Goal: Task Accomplishment & Management: Manage account settings

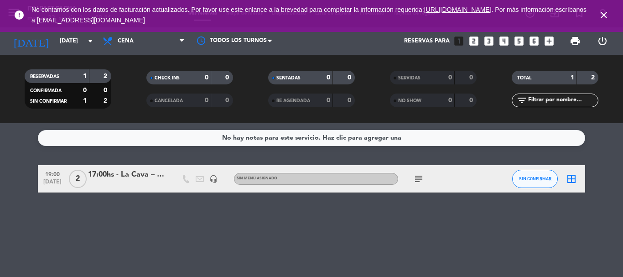
click at [514, 38] on icon "looks_5" at bounding box center [519, 41] width 12 height 12
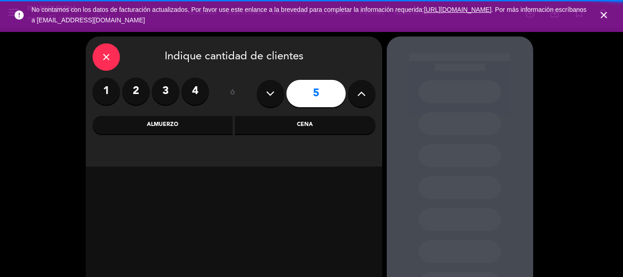
drag, startPoint x: 318, startPoint y: 127, endPoint x: 302, endPoint y: 140, distance: 20.7
click at [314, 132] on div "Cena" at bounding box center [305, 125] width 141 height 18
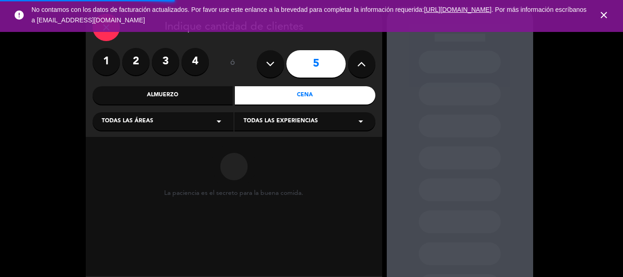
scroll to position [46, 0]
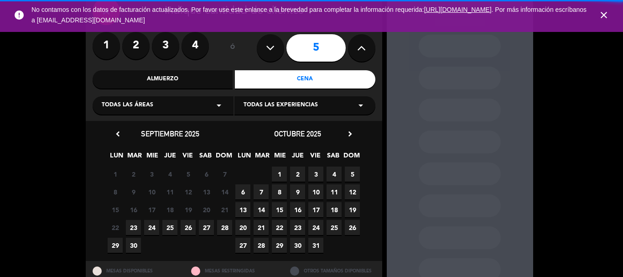
click at [605, 17] on icon "close" at bounding box center [604, 15] width 11 height 11
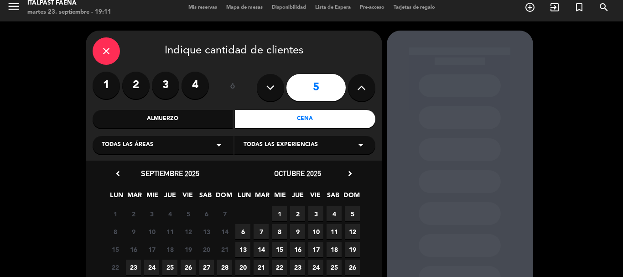
scroll to position [0, 0]
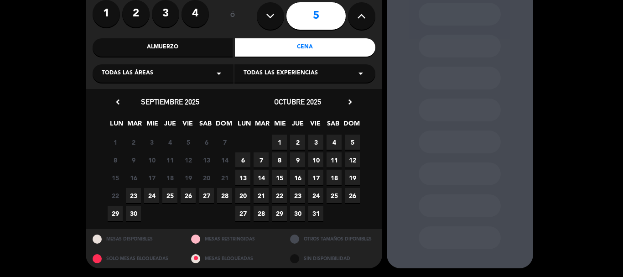
click at [281, 146] on span "1" at bounding box center [279, 142] width 15 height 15
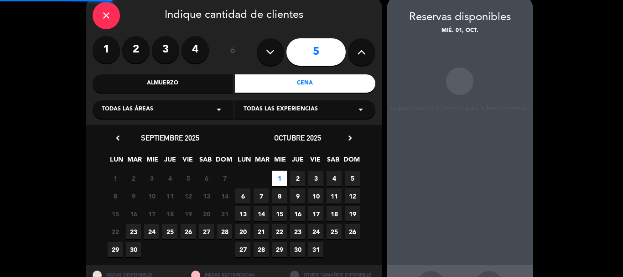
scroll to position [37, 0]
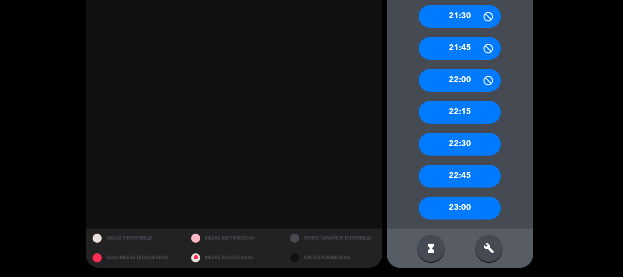
click at [482, 246] on div "build" at bounding box center [489, 248] width 27 height 27
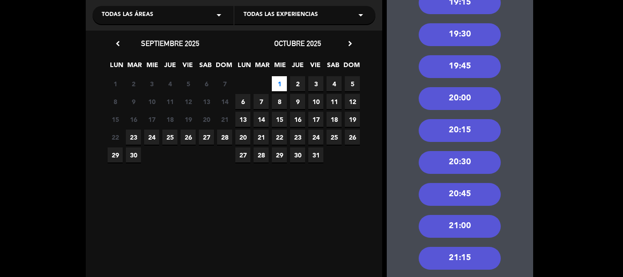
click at [450, 97] on div "20:00" at bounding box center [460, 98] width 82 height 23
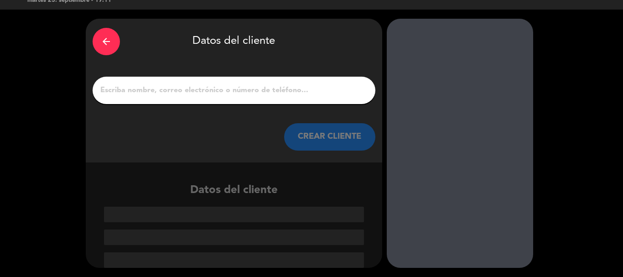
click at [189, 90] on input "1" at bounding box center [234, 90] width 269 height 13
paste input "[PERSON_NAME]"
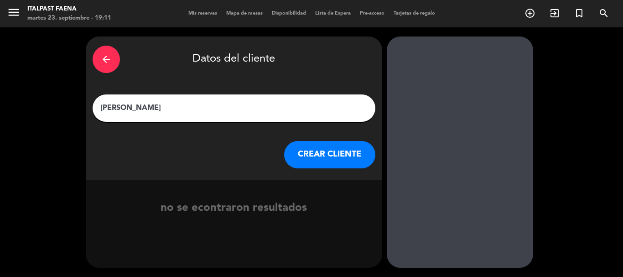
type input "[PERSON_NAME]"
click at [325, 152] on button "CREAR CLIENTE" at bounding box center [329, 154] width 91 height 27
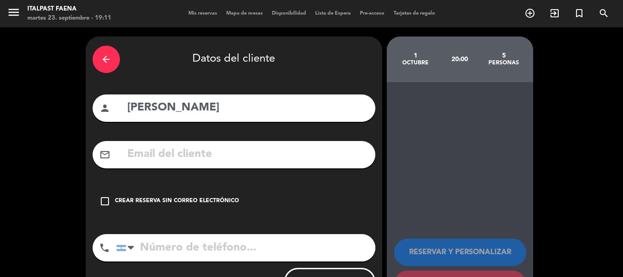
click at [189, 201] on div "Crear reserva sin correo electrónico" at bounding box center [177, 201] width 124 height 9
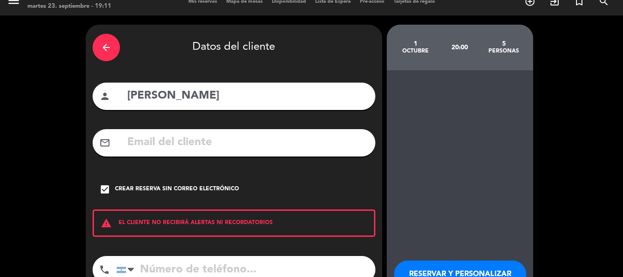
scroll to position [46, 0]
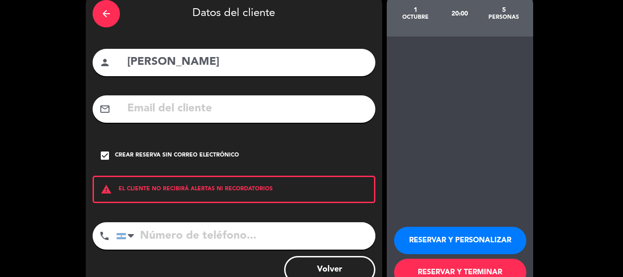
click at [450, 233] on button "RESERVAR Y PERSONALIZAR" at bounding box center [460, 240] width 132 height 27
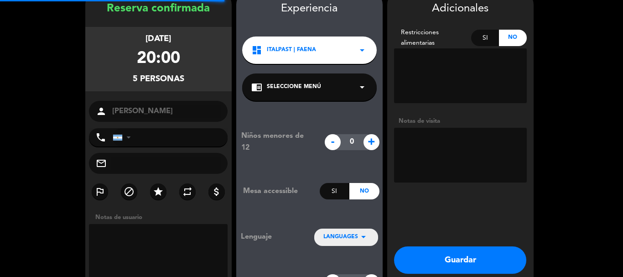
scroll to position [37, 0]
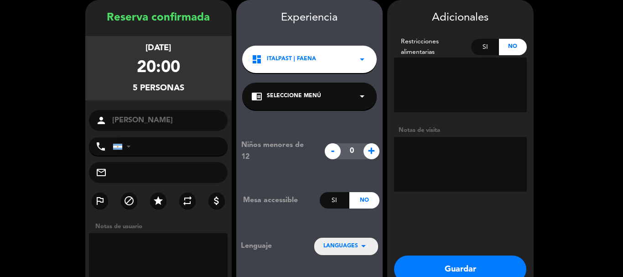
click at [431, 150] on textarea at bounding box center [460, 164] width 133 height 55
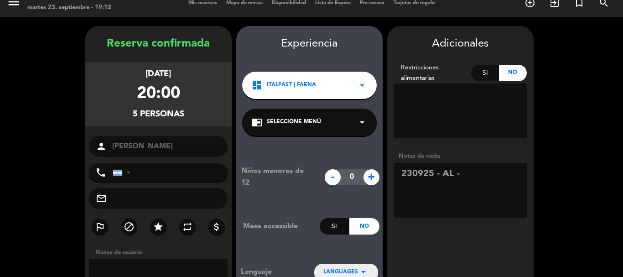
scroll to position [0, 0]
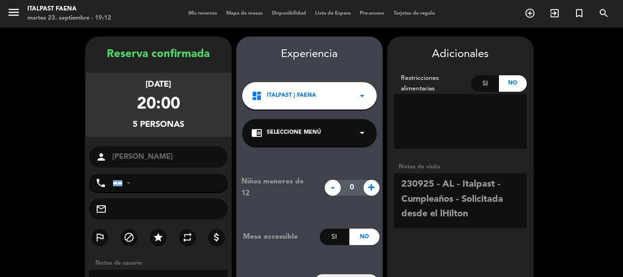
click at [443, 218] on textarea at bounding box center [460, 200] width 133 height 55
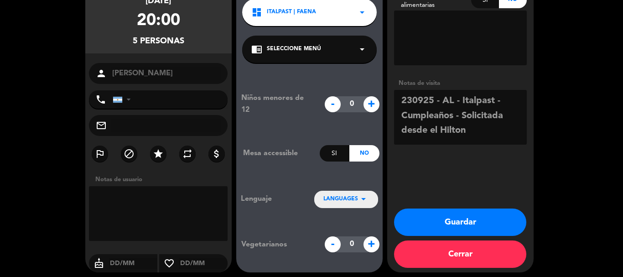
scroll to position [88, 0]
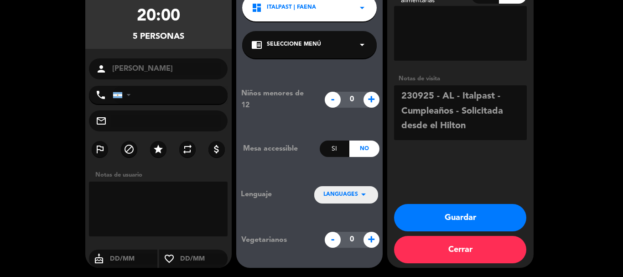
type textarea "230925 - AL - Italpast - Cumpleaños - Solicitada desde el Hilton"
click at [431, 222] on button "Guardar" at bounding box center [460, 217] width 132 height 27
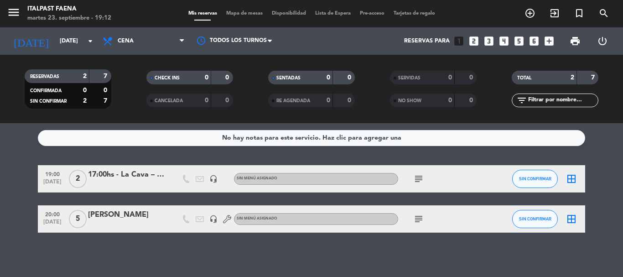
click at [420, 218] on icon "subject" at bounding box center [419, 219] width 11 height 11
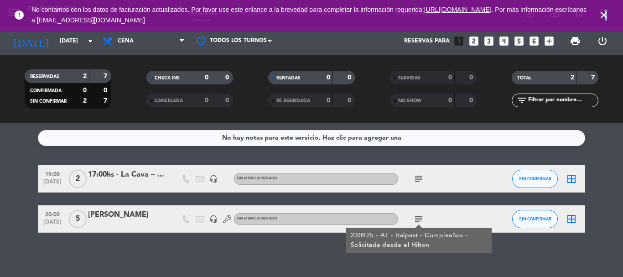
drag, startPoint x: 607, startPoint y: 19, endPoint x: 601, endPoint y: 20, distance: 6.0
click at [603, 20] on icon "close" at bounding box center [604, 15] width 11 height 11
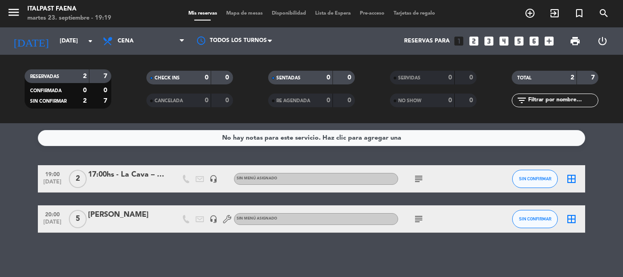
click at [21, 15] on span "menu" at bounding box center [17, 13] width 21 height 21
click at [20, 16] on icon "menu" at bounding box center [14, 12] width 14 height 14
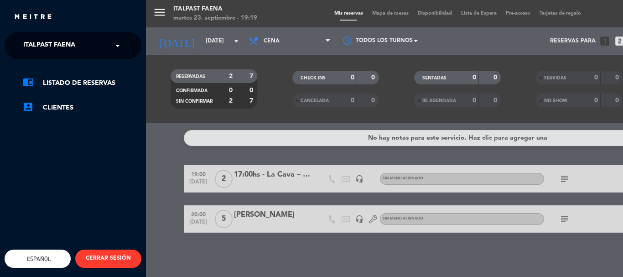
drag, startPoint x: 59, startPoint y: 43, endPoint x: 57, endPoint y: 62, distance: 19.4
click at [60, 44] on span "Italpast Faena" at bounding box center [49, 45] width 52 height 19
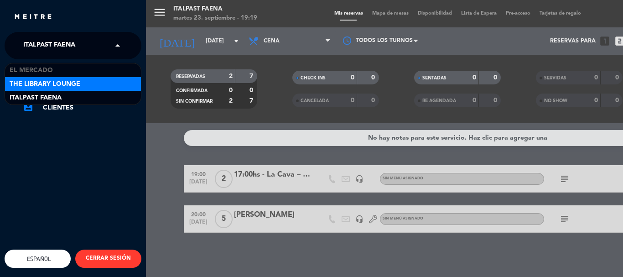
click at [44, 80] on span "The Library Lounge" at bounding box center [45, 84] width 71 height 10
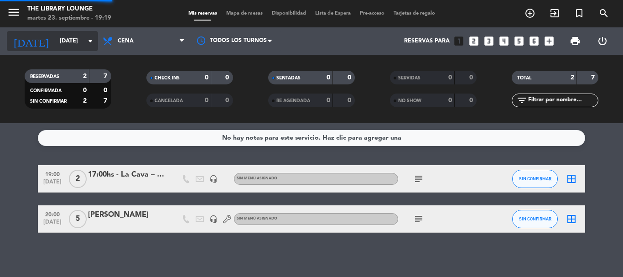
click at [61, 50] on div "[DATE] [DATE] arrow_drop_down" at bounding box center [52, 41] width 91 height 20
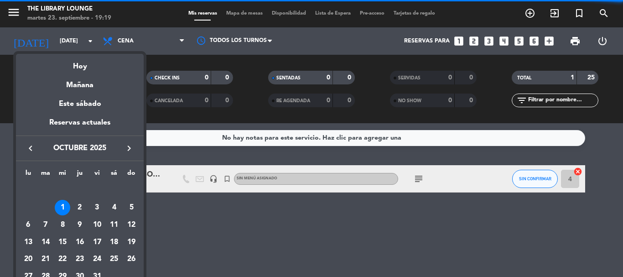
click at [33, 149] on icon "keyboard_arrow_left" at bounding box center [30, 148] width 11 height 11
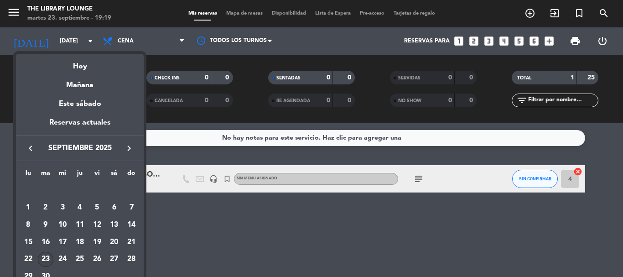
click at [44, 262] on div "23" at bounding box center [46, 260] width 16 height 16
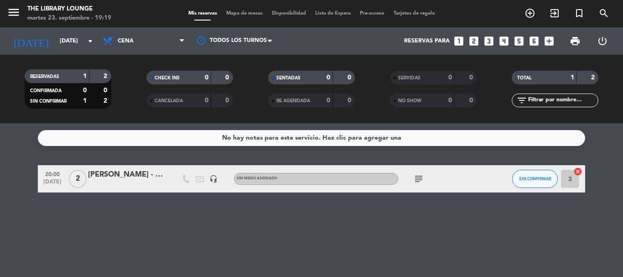
click at [418, 182] on icon "subject" at bounding box center [419, 178] width 11 height 11
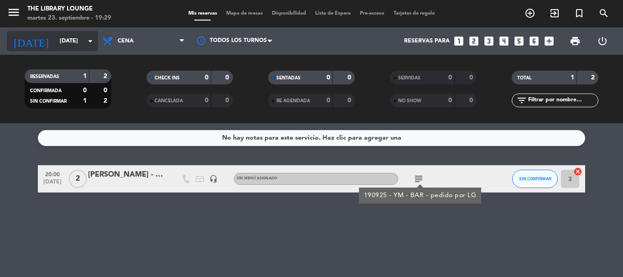
click at [67, 37] on input "[DATE]" at bounding box center [93, 41] width 77 height 16
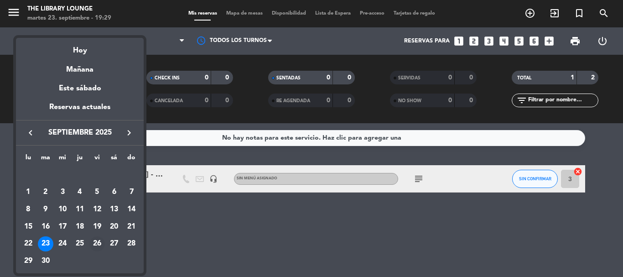
click at [100, 241] on div "26" at bounding box center [97, 244] width 16 height 16
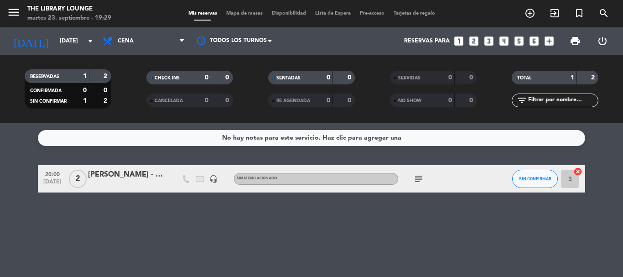
type input "[DATE]"
drag, startPoint x: 17, startPoint y: 13, endPoint x: 59, endPoint y: 45, distance: 52.1
click at [18, 13] on icon "menu" at bounding box center [14, 12] width 14 height 14
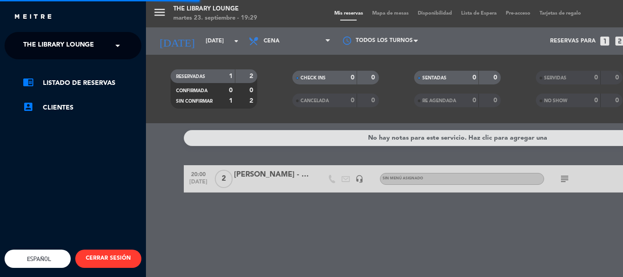
click at [63, 46] on span "The Library Lounge" at bounding box center [58, 45] width 71 height 19
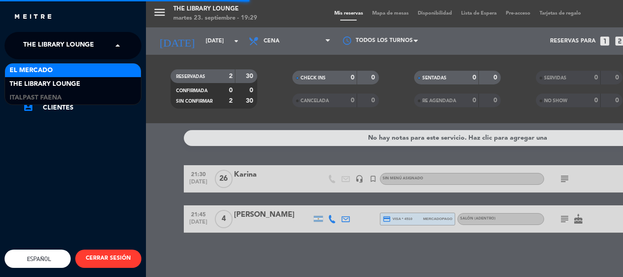
click at [57, 66] on div "El Mercado" at bounding box center [73, 70] width 136 height 14
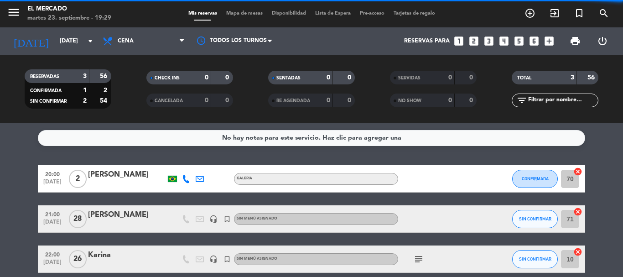
click at [122, 36] on span "Cena" at bounding box center [143, 41] width 91 height 20
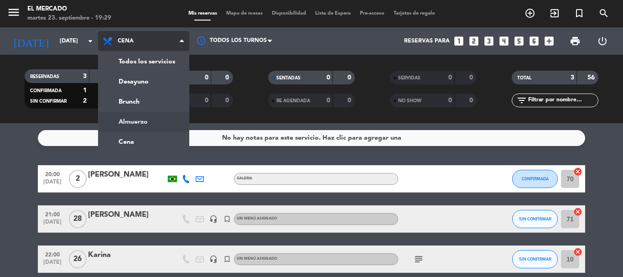
click at [130, 117] on div "menu El Mercado martes 23. septiembre - 19:29 Mis reservas Mapa de mesas Dispon…" at bounding box center [311, 61] width 623 height 123
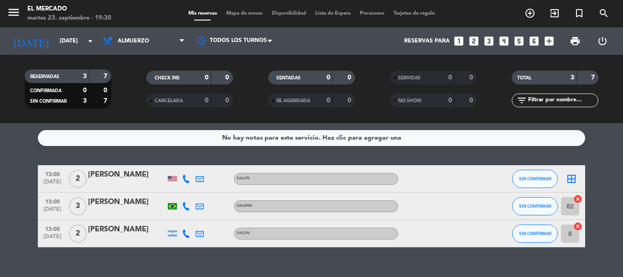
click at [474, 38] on icon "looks_two" at bounding box center [474, 41] width 12 height 12
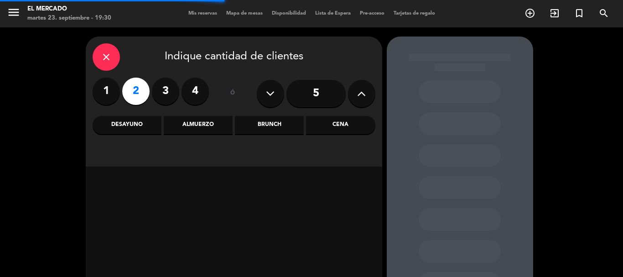
click at [198, 125] on div "Almuerzo" at bounding box center [198, 125] width 69 height 18
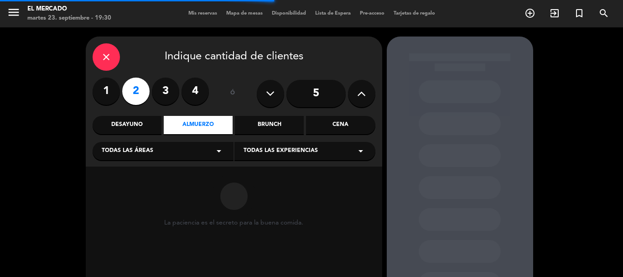
scroll to position [46, 0]
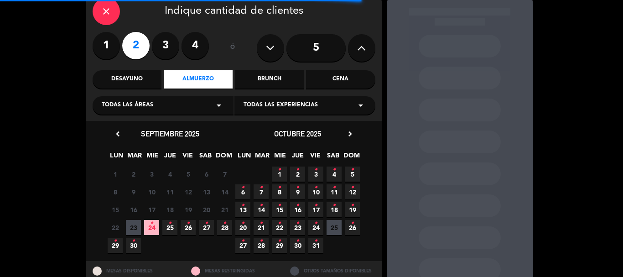
click at [188, 227] on icon "•" at bounding box center [188, 223] width 3 height 15
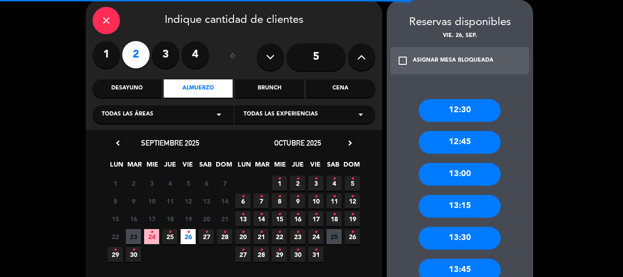
scroll to position [258, 0]
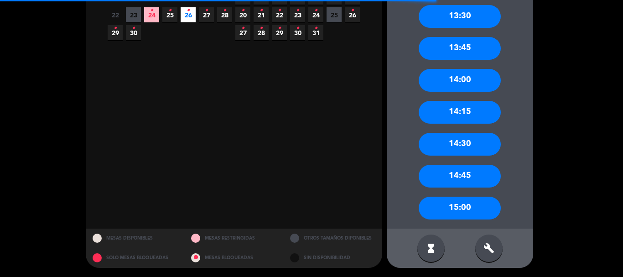
click at [483, 257] on div "build" at bounding box center [489, 248] width 27 height 27
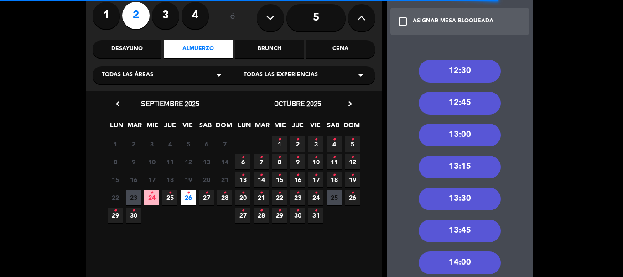
click at [458, 134] on div "13:00" at bounding box center [460, 135] width 82 height 23
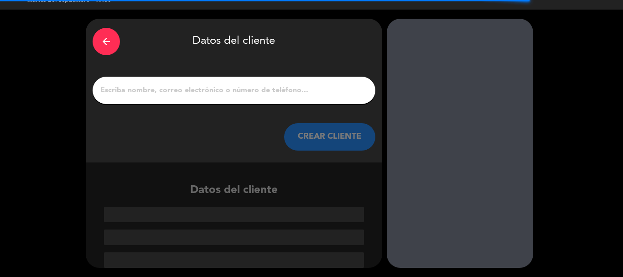
click at [257, 95] on input "1" at bounding box center [234, 90] width 269 height 13
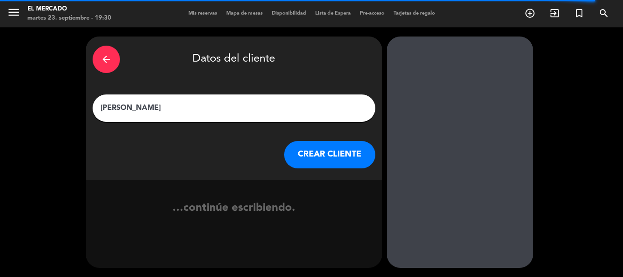
type input "[PERSON_NAME]"
click at [323, 150] on button "CREAR CLIENTE" at bounding box center [329, 154] width 91 height 27
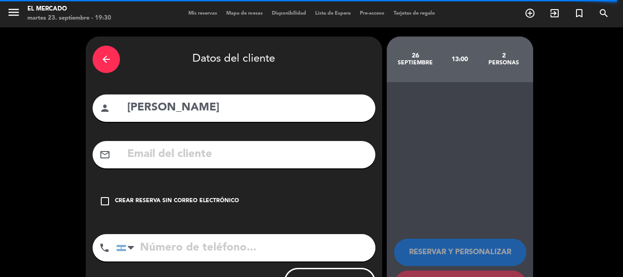
click at [189, 245] on input "tel" at bounding box center [245, 247] width 259 height 27
paste input "[PHONE_NUMBER]"
type input "[PHONE_NUMBER]"
click at [189, 198] on div "Crear reserva sin correo electrónico" at bounding box center [177, 201] width 124 height 9
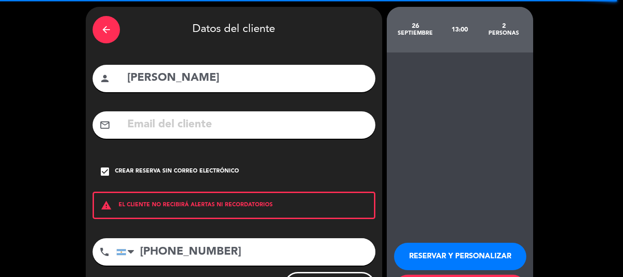
scroll to position [46, 0]
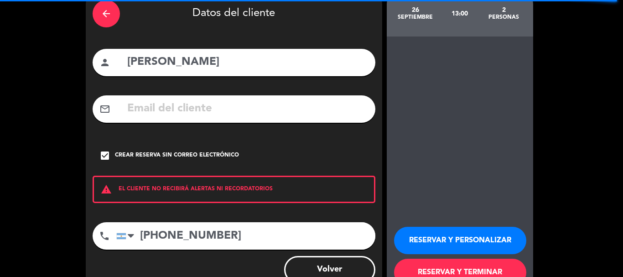
click at [418, 230] on button "RESERVAR Y PERSONALIZAR" at bounding box center [460, 240] width 132 height 27
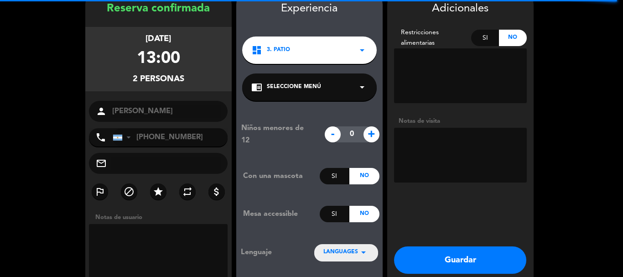
scroll to position [37, 0]
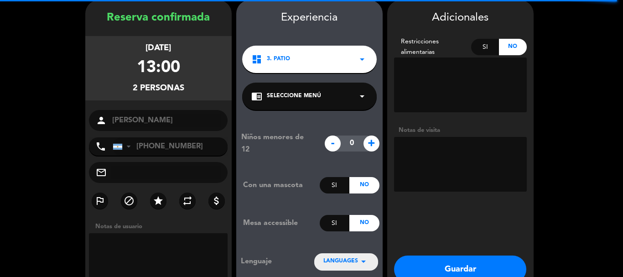
click at [416, 144] on textarea at bounding box center [460, 164] width 133 height 55
paste textarea "D6NUAYE"
click at [497, 159] on textarea at bounding box center [460, 164] width 133 height 55
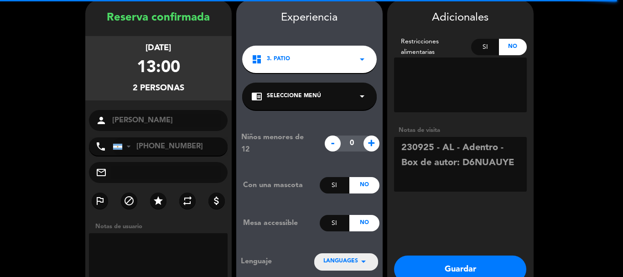
type textarea "230925 - AL - Adentro - Box de autor: D6NUAUYE"
click at [471, 258] on button "Guardar" at bounding box center [460, 269] width 132 height 27
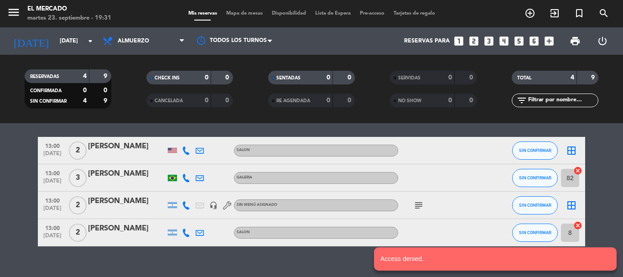
scroll to position [43, 0]
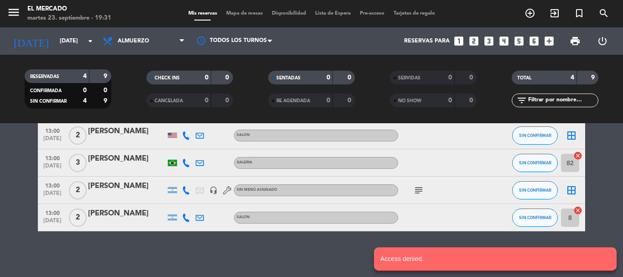
click at [419, 189] on icon "subject" at bounding box center [419, 190] width 11 height 11
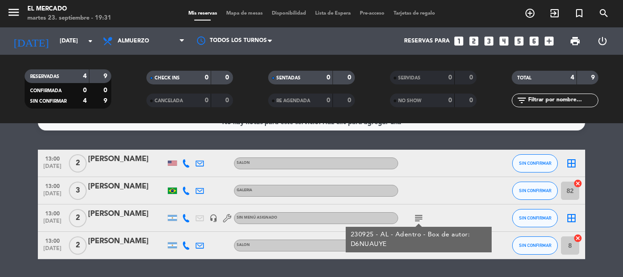
scroll to position [0, 0]
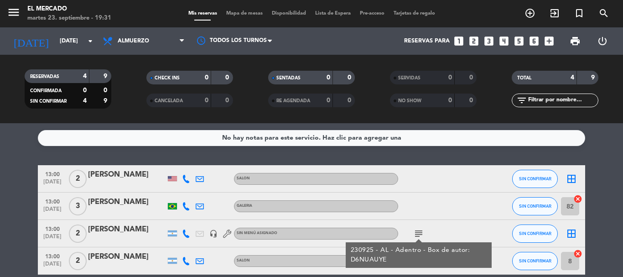
click at [571, 231] on icon "border_all" at bounding box center [571, 233] width 11 height 11
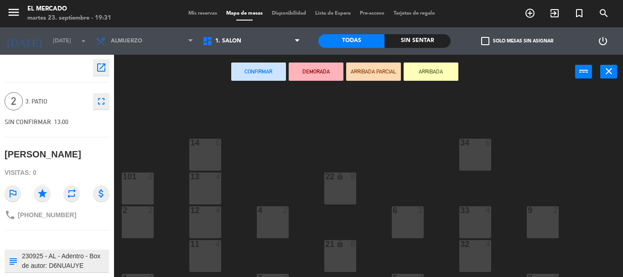
click at [268, 215] on div "4 2" at bounding box center [273, 210] width 32 height 9
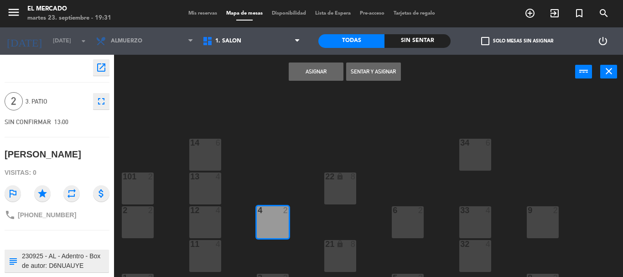
click at [310, 82] on div "Asignar Sentar y Asignar power_input close" at bounding box center [344, 72] width 461 height 35
click at [309, 74] on button "Asignar" at bounding box center [316, 72] width 55 height 18
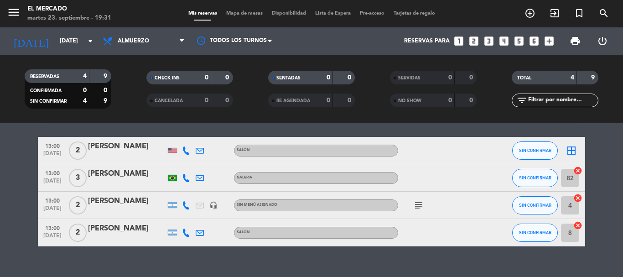
scroll to position [43, 0]
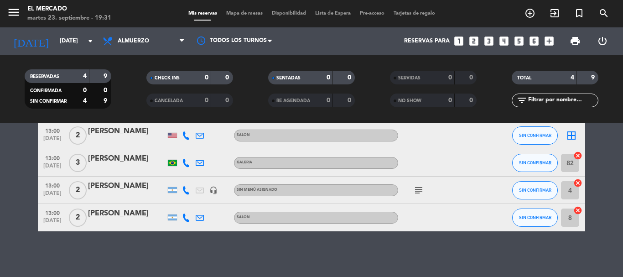
click at [418, 189] on icon "subject" at bounding box center [419, 190] width 11 height 11
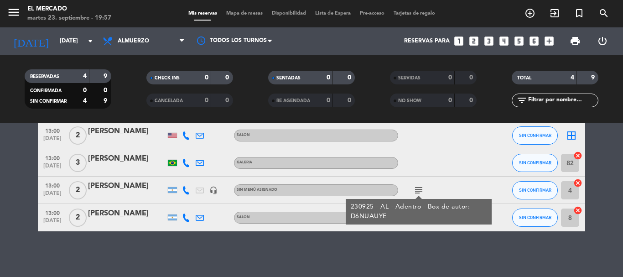
click at [49, 57] on div "RESERVADAS 4 9 CONFIRMADA 0 0 SIN CONFIRMAR 4 9 CHECK INS 0 0 CANCELADA 0 0 SEN…" at bounding box center [311, 89] width 623 height 68
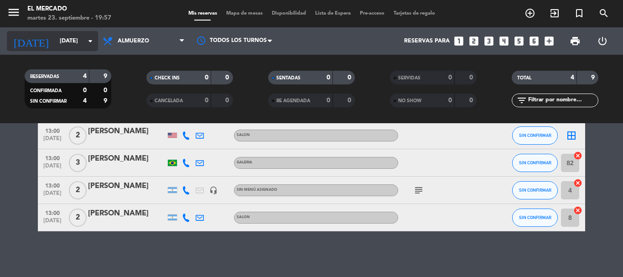
click at [55, 37] on input "[DATE]" at bounding box center [93, 41] width 77 height 16
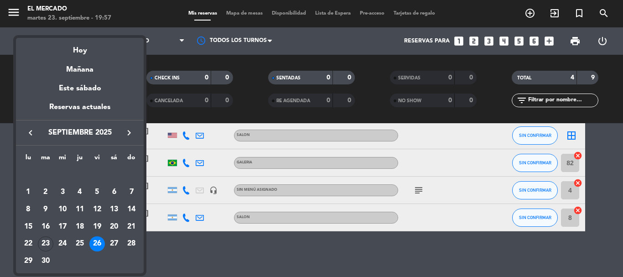
click at [305, 237] on div at bounding box center [311, 138] width 623 height 277
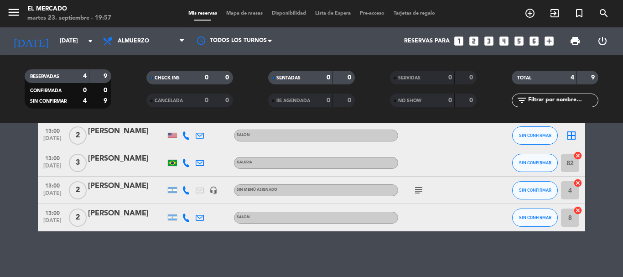
click at [425, 185] on span "subject" at bounding box center [419, 190] width 14 height 11
click at [419, 189] on icon "subject" at bounding box center [419, 190] width 11 height 11
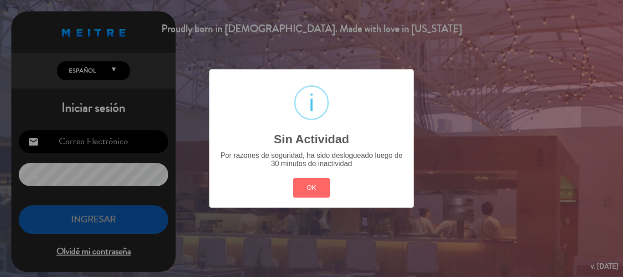
type input "[EMAIL_ADDRESS][DOMAIN_NAME]"
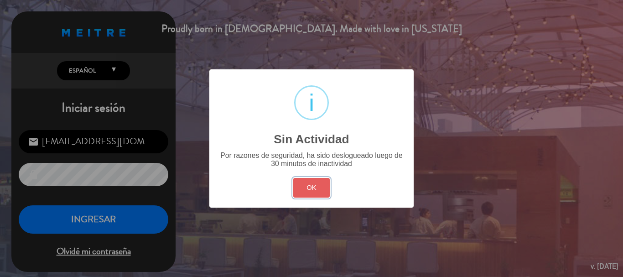
click at [309, 185] on button "OK" at bounding box center [311, 188] width 37 height 20
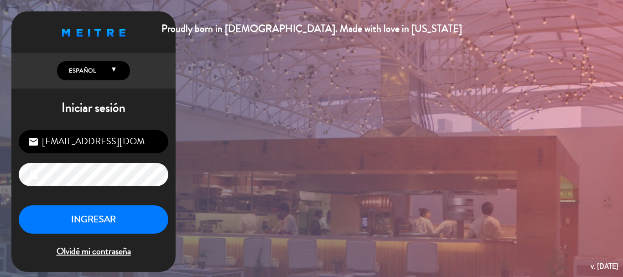
click at [79, 235] on div "INGRESAR Olvidé mi contraseña" at bounding box center [94, 232] width 150 height 54
click at [89, 227] on button "INGRESAR" at bounding box center [94, 219] width 150 height 29
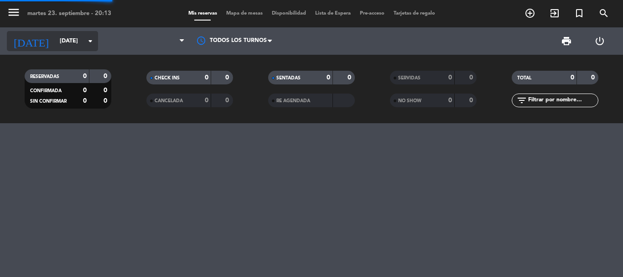
click at [55, 40] on input "[DATE]" at bounding box center [93, 41] width 77 height 16
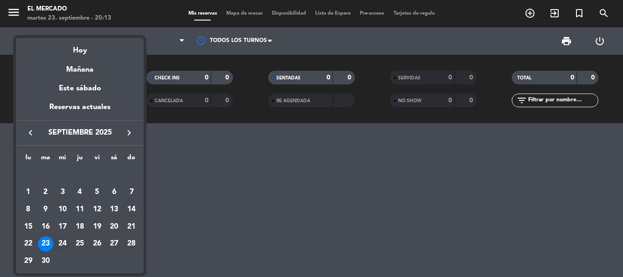
click at [63, 246] on div "24" at bounding box center [63, 244] width 16 height 16
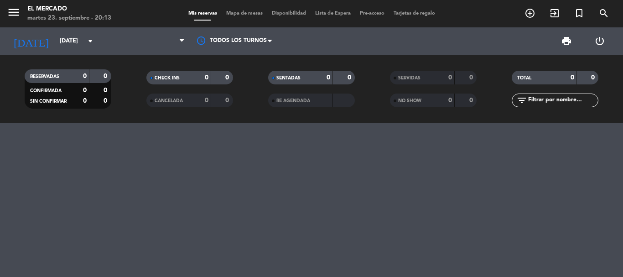
type input "[DATE]"
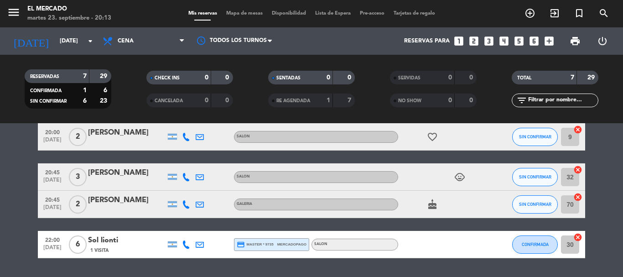
scroll to position [164, 0]
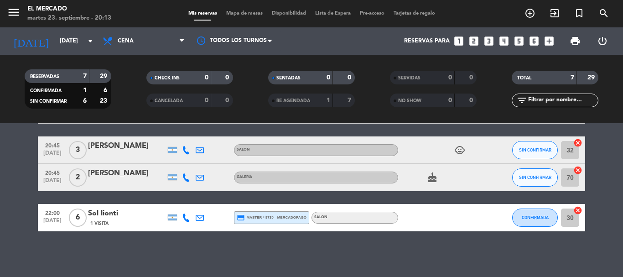
click at [507, 36] on icon "looks_4" at bounding box center [504, 41] width 12 height 12
